Goal: Navigation & Orientation: Find specific page/section

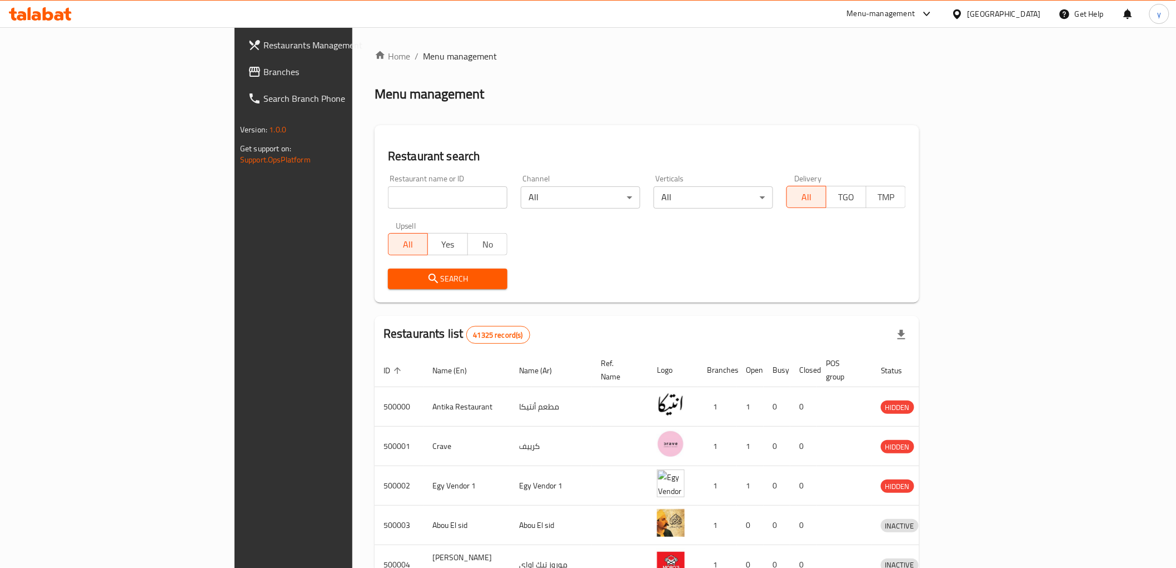
click at [1029, 18] on div "[GEOGRAPHIC_DATA]" at bounding box center [1004, 14] width 73 height 12
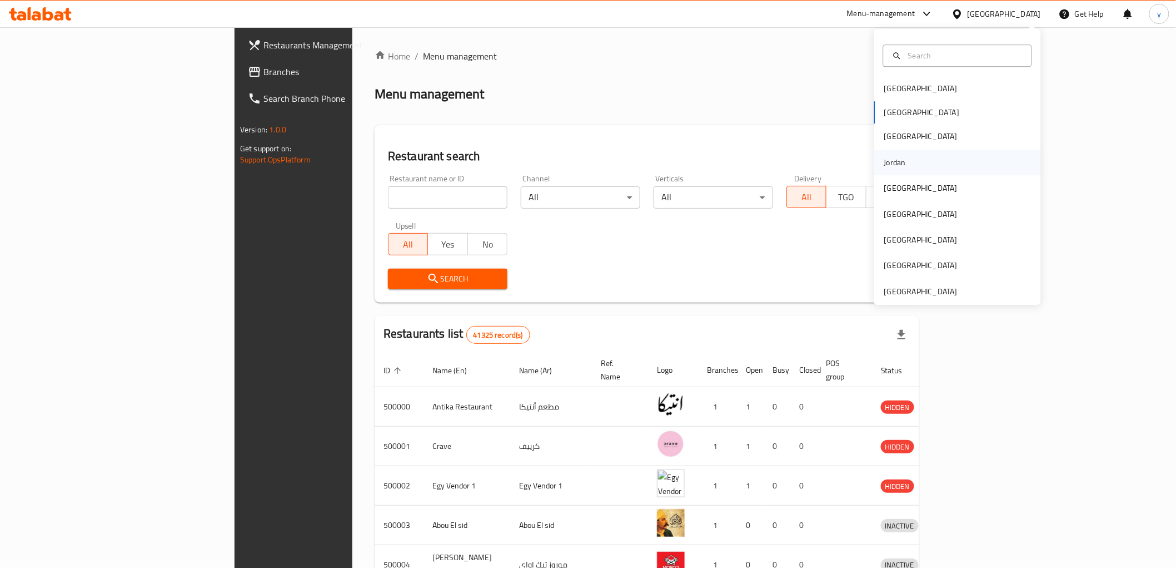
click at [898, 167] on div "Jordan" at bounding box center [895, 163] width 39 height 26
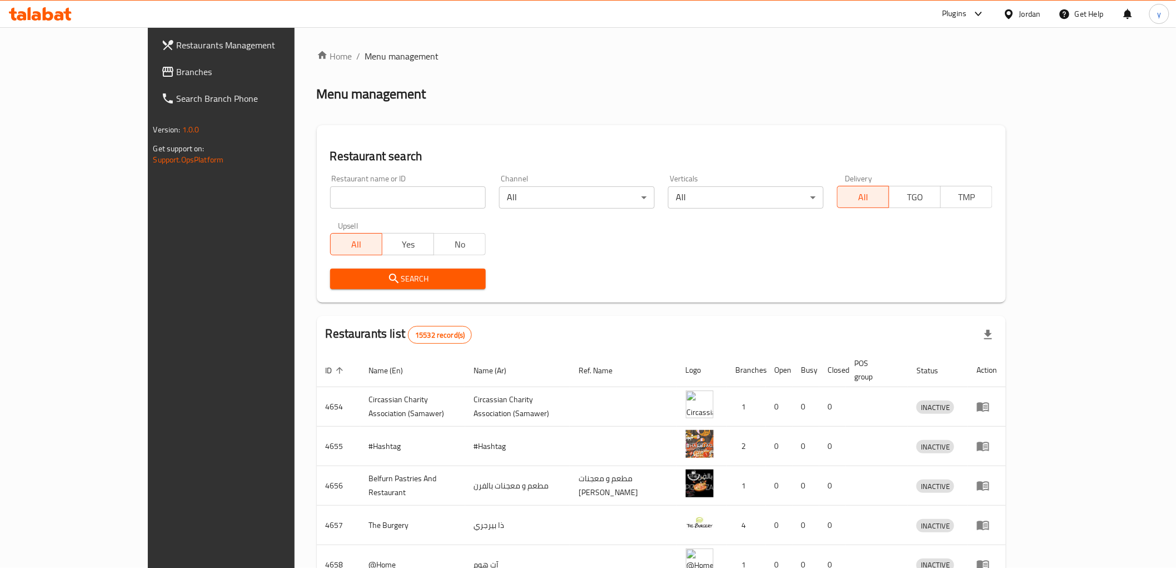
click at [330, 188] on input "search" at bounding box center [408, 197] width 156 height 22
click at [177, 65] on span "Branches" at bounding box center [256, 71] width 158 height 13
